Goal: Task Accomplishment & Management: Manage account settings

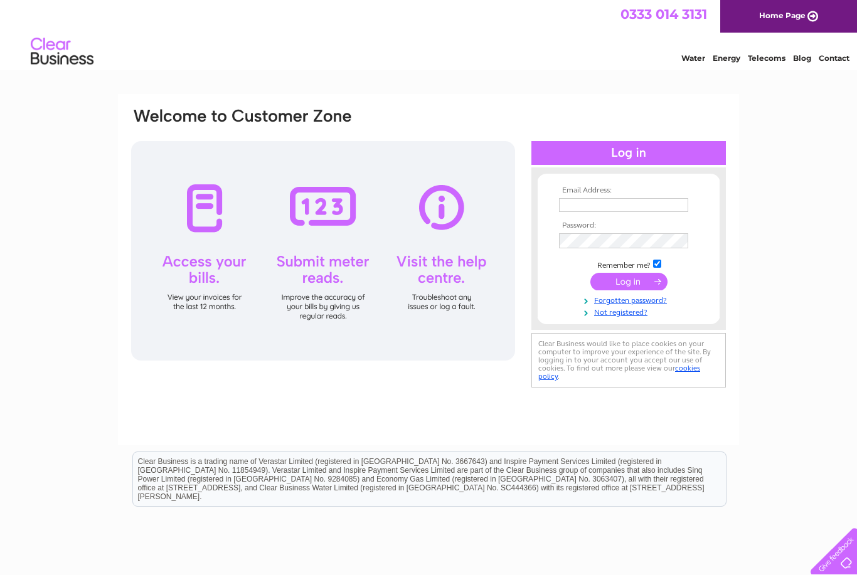
click at [651, 154] on div at bounding box center [628, 153] width 194 height 24
click at [575, 204] on input "text" at bounding box center [623, 205] width 129 height 14
type input "[EMAIL_ADDRESS][DOMAIN_NAME]"
click at [638, 288] on input "submit" at bounding box center [628, 283] width 77 height 18
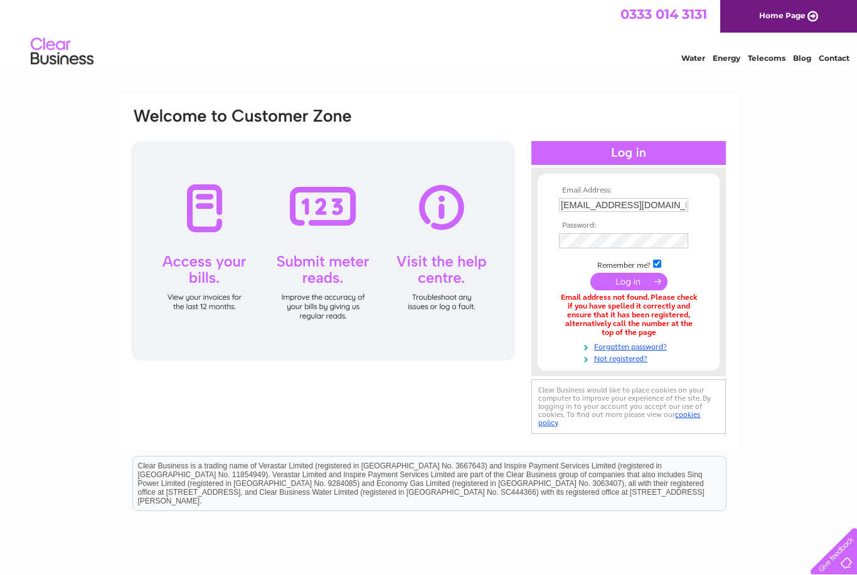
click at [673, 206] on input "Enkinhouse@outlook.com" at bounding box center [623, 205] width 129 height 14
type input "E"
type input "enkilnhouse@outlool.com"
click at [645, 292] on td at bounding box center [628, 283] width 145 height 24
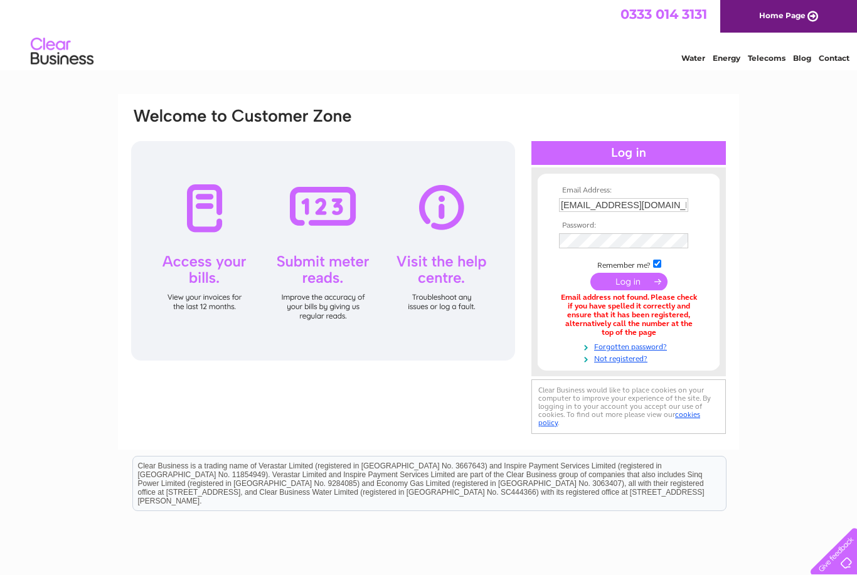
click at [661, 265] on input "checkbox" at bounding box center [657, 264] width 8 height 8
checkbox input "false"
click at [649, 289] on input "submit" at bounding box center [628, 282] width 77 height 18
click at [635, 293] on td at bounding box center [628, 283] width 145 height 24
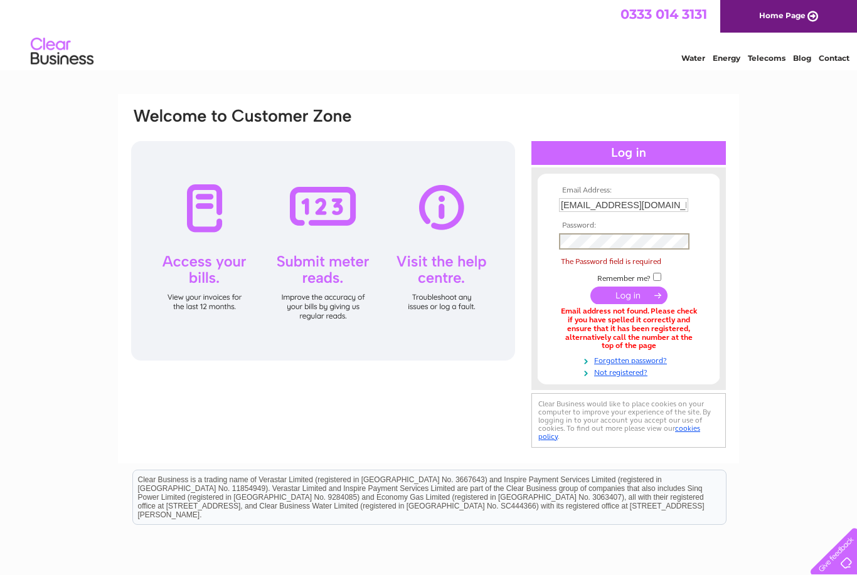
click at [650, 208] on input "[EMAIL_ADDRESS][DOMAIN_NAME]" at bounding box center [623, 205] width 129 height 14
type input "enkilnhouse@outlook.com"
click at [583, 250] on td at bounding box center [628, 242] width 145 height 23
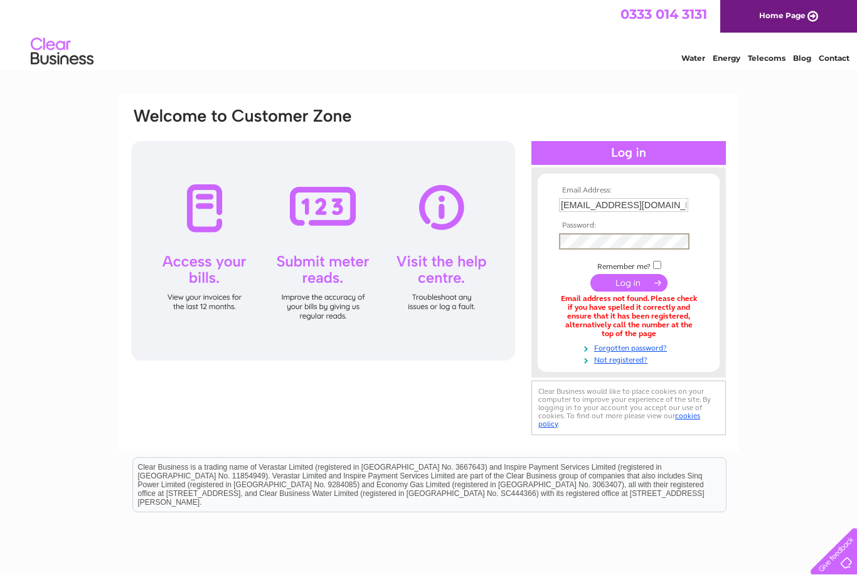
click at [633, 288] on input "submit" at bounding box center [628, 283] width 77 height 18
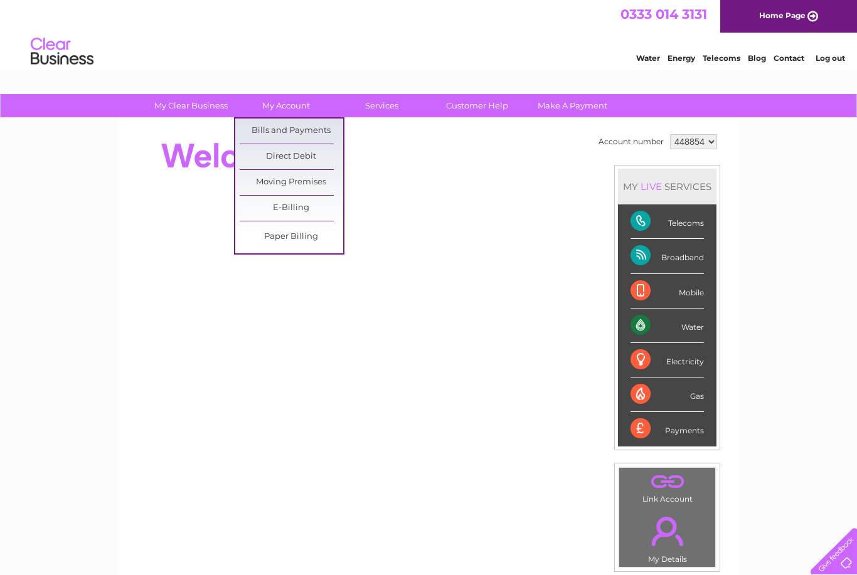
click at [314, 132] on link "Bills and Payments" at bounding box center [291, 131] width 103 height 25
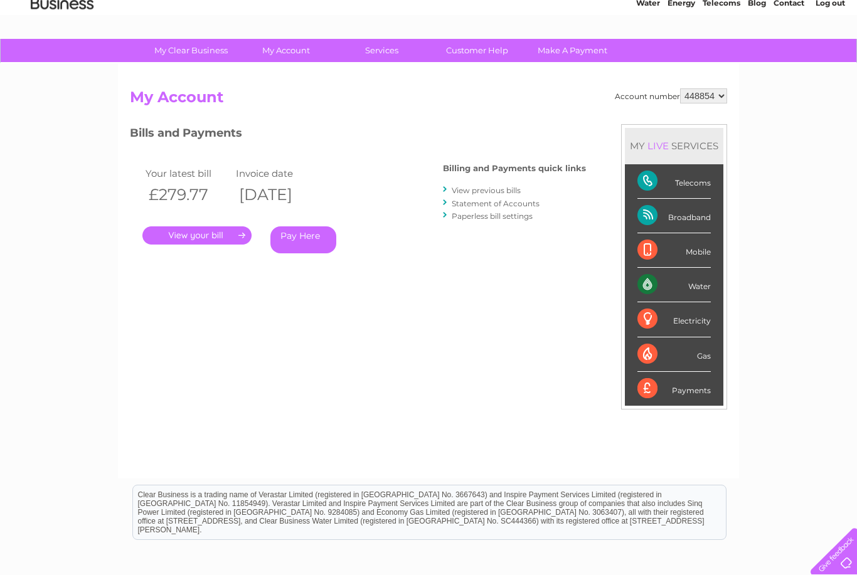
scroll to position [53, 0]
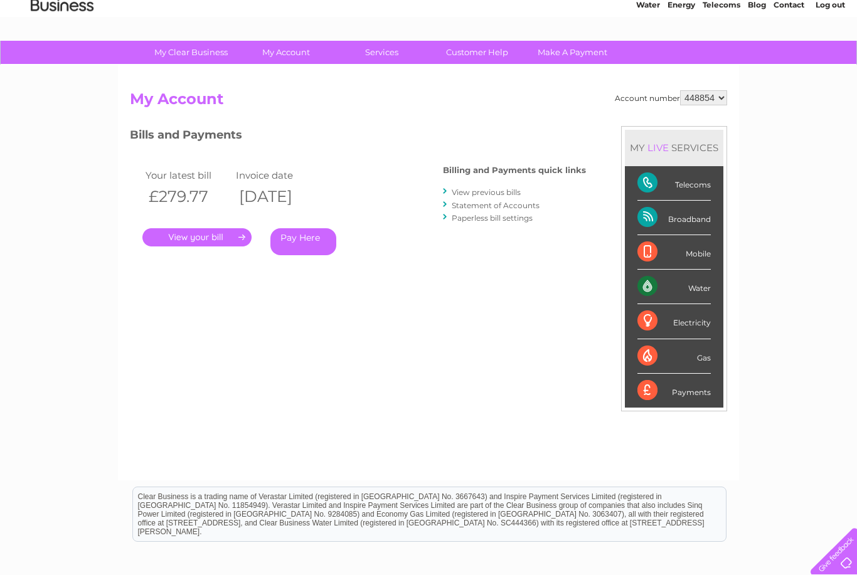
click at [224, 241] on link "." at bounding box center [196, 237] width 109 height 18
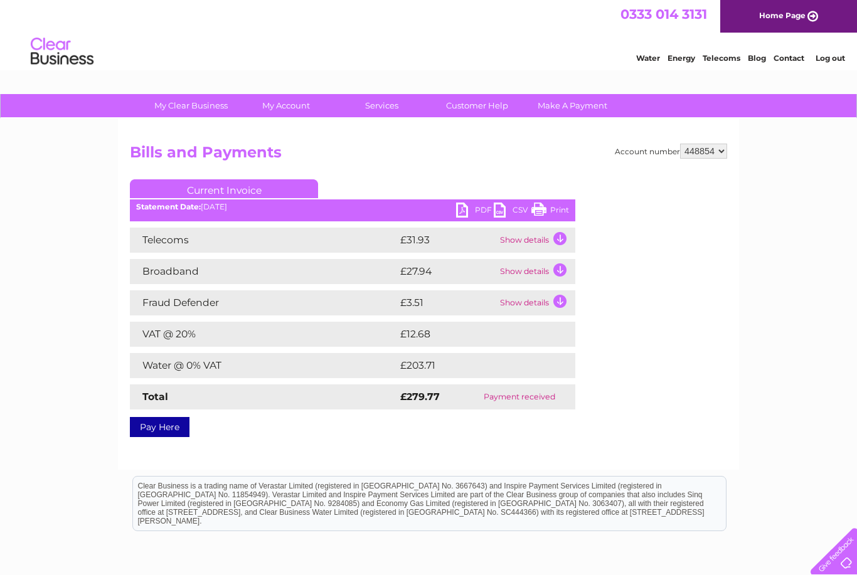
click at [799, 315] on div "My Clear Business Login Details My Details My Preferences Link Account My Accou…" at bounding box center [428, 389] width 857 height 590
click at [472, 216] on link "PDF" at bounding box center [475, 212] width 38 height 18
